Goal: Information Seeking & Learning: Learn about a topic

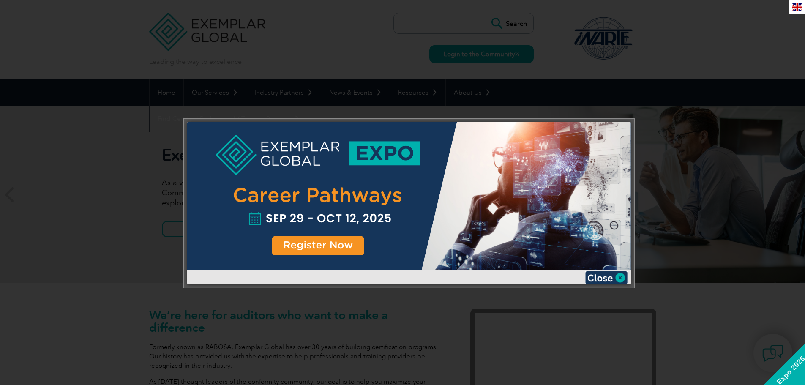
click at [615, 278] on img at bounding box center [606, 277] width 42 height 13
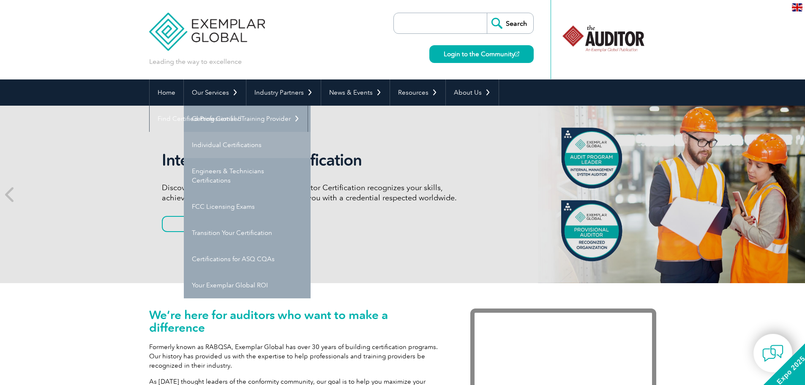
click at [237, 140] on link "Individual Certifications" at bounding box center [247, 145] width 127 height 26
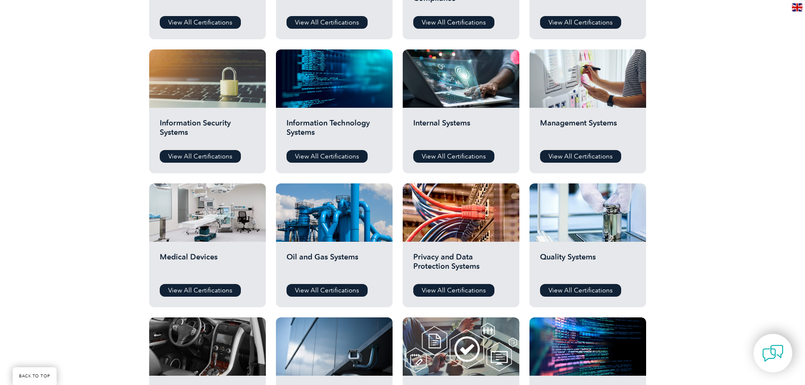
scroll to position [423, 0]
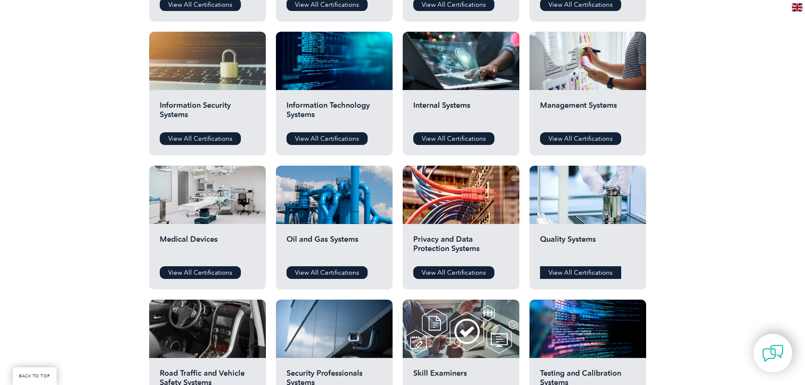
click at [581, 273] on link "View All Certifications" at bounding box center [580, 272] width 81 height 13
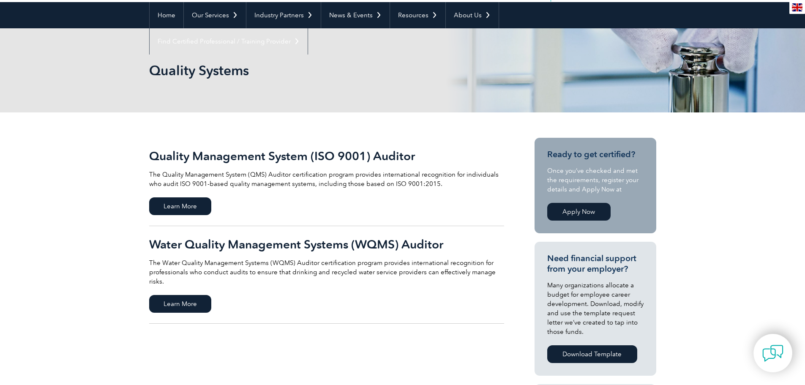
scroll to position [85, 0]
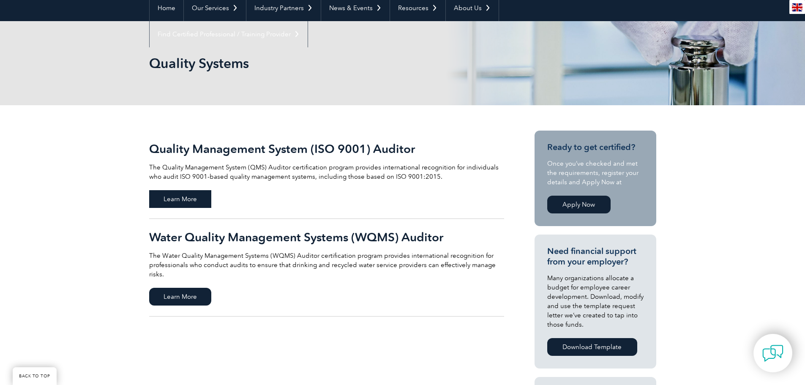
click at [184, 200] on span "Learn More" at bounding box center [180, 199] width 62 height 18
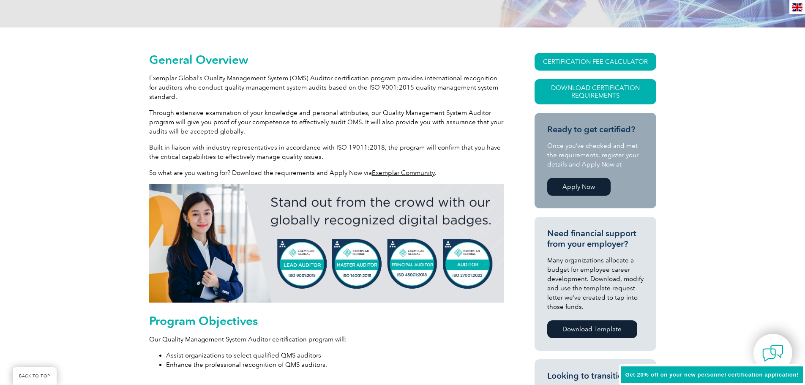
scroll to position [169, 0]
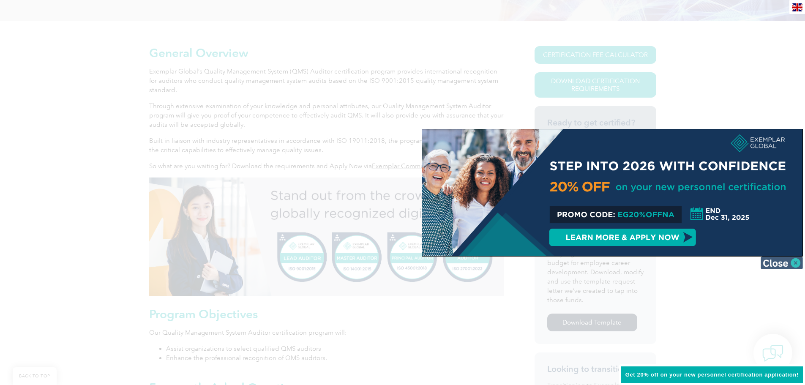
click at [768, 260] on img at bounding box center [782, 263] width 42 height 13
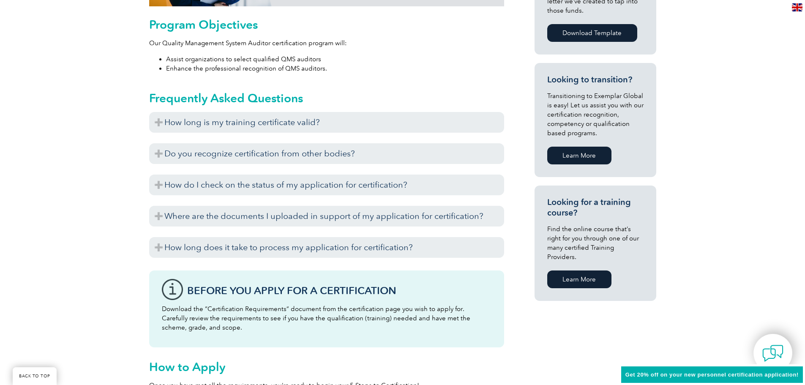
scroll to position [423, 0]
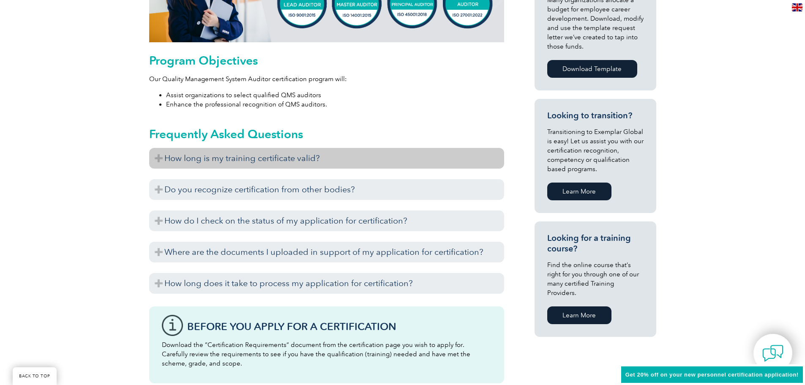
click at [263, 155] on h3 "How long is my training certificate valid?" at bounding box center [326, 158] width 355 height 21
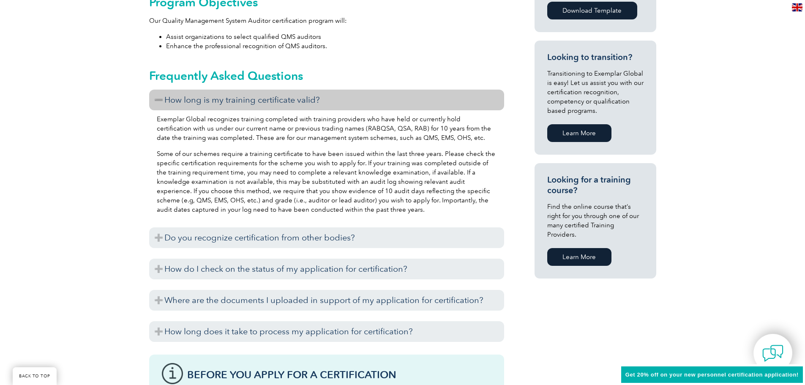
scroll to position [507, 0]
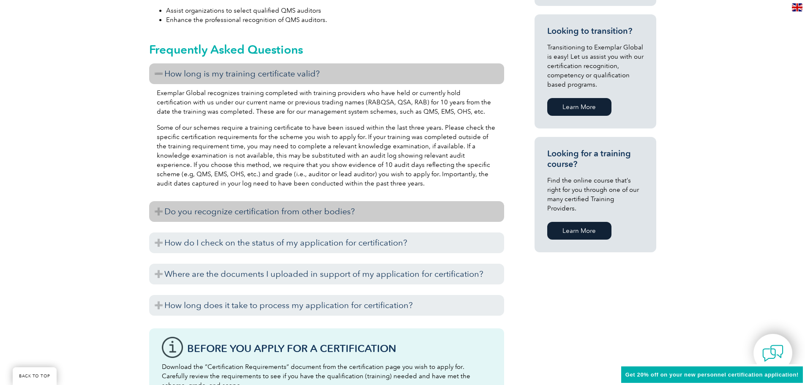
click at [253, 211] on h3 "Do you recognize certification from other bodies?" at bounding box center [326, 211] width 355 height 21
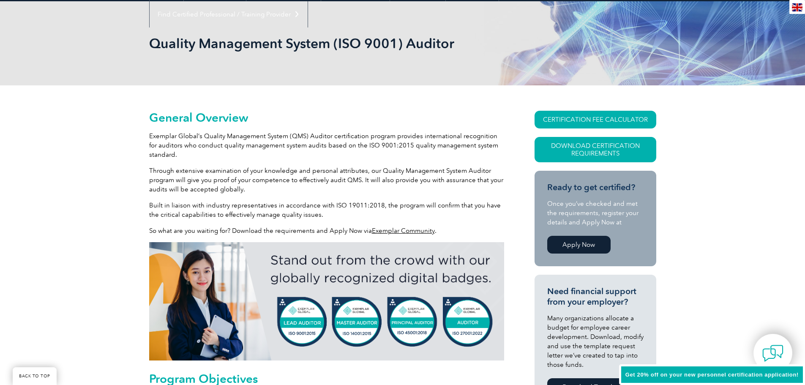
scroll to position [85, 0]
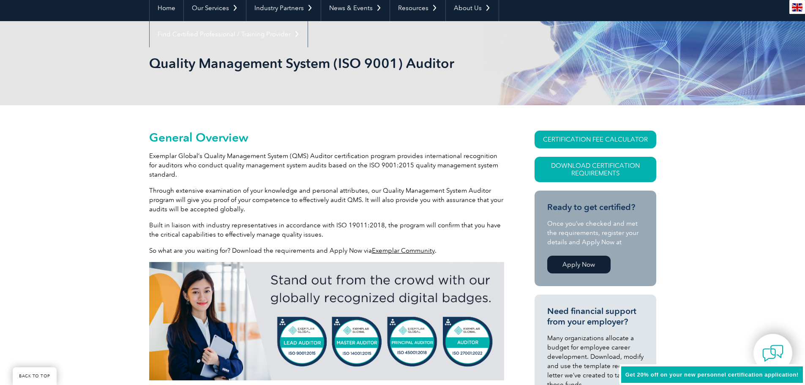
click at [577, 266] on link "Apply Now" at bounding box center [578, 265] width 63 height 18
drag, startPoint x: 731, startPoint y: 175, endPoint x: 729, endPoint y: 170, distance: 6.4
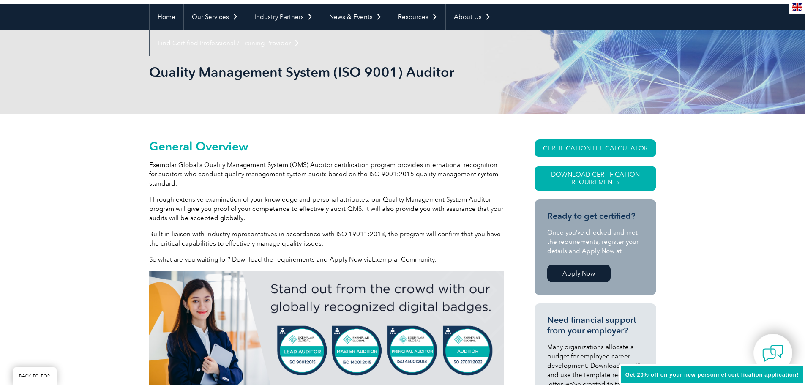
scroll to position [0, 0]
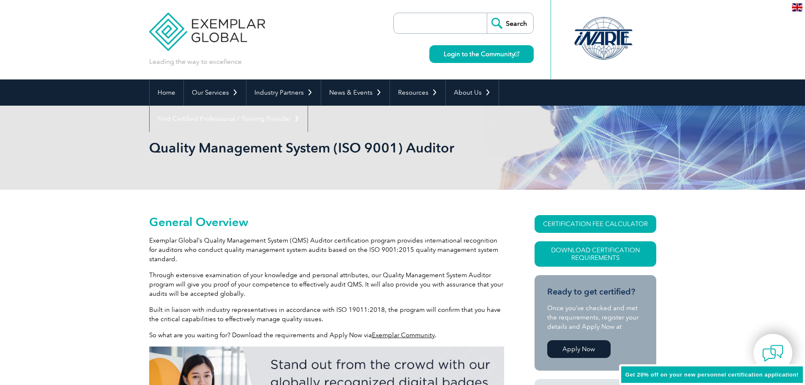
click at [120, 146] on div "Quality Management System (ISO 9001) Auditor" at bounding box center [402, 148] width 805 height 84
click at [203, 24] on img at bounding box center [207, 25] width 116 height 51
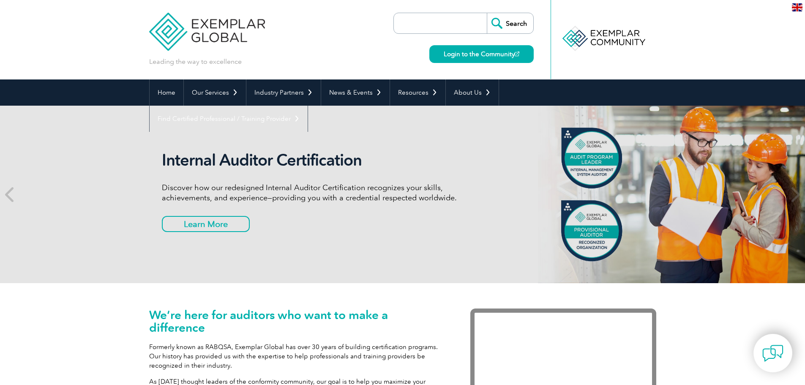
click at [103, 52] on header "Leading the way to excellence Search" at bounding box center [402, 39] width 805 height 79
